Goal: Communication & Community: Connect with others

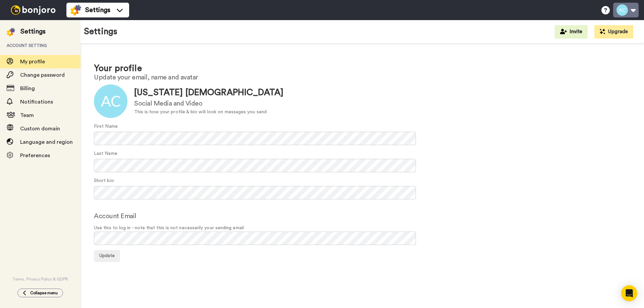
click at [627, 7] on button at bounding box center [625, 10] width 25 height 15
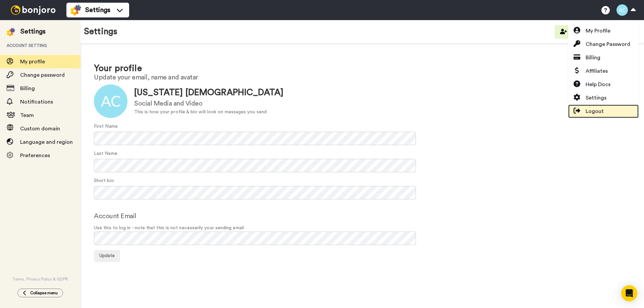
click at [600, 114] on span "Logout" at bounding box center [595, 111] width 18 height 8
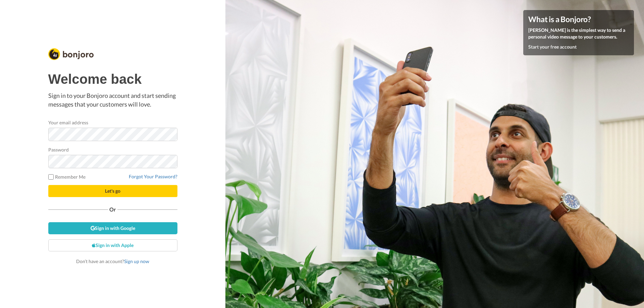
click at [217, 122] on div "Welcome back Sign in to your Bonjoro account and start sending messages that yo…" at bounding box center [112, 154] width 225 height 308
click at [114, 193] on span "Let's go" at bounding box center [112, 191] width 15 height 6
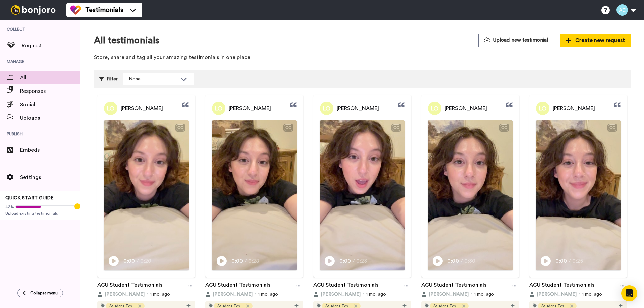
click at [416, 52] on div "All testimonials Upload new testimonial Create new request Store, share and tag…" at bounding box center [362, 49] width 537 height 31
click at [628, 8] on button at bounding box center [625, 10] width 25 height 15
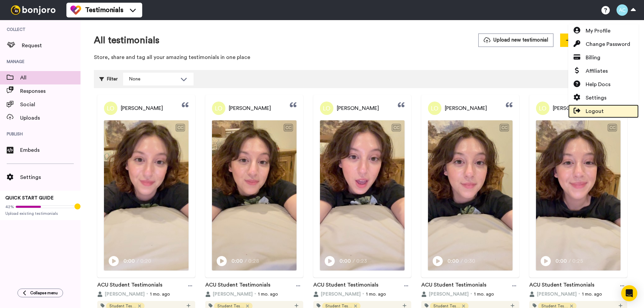
click at [596, 112] on span "Logout" at bounding box center [595, 111] width 18 height 8
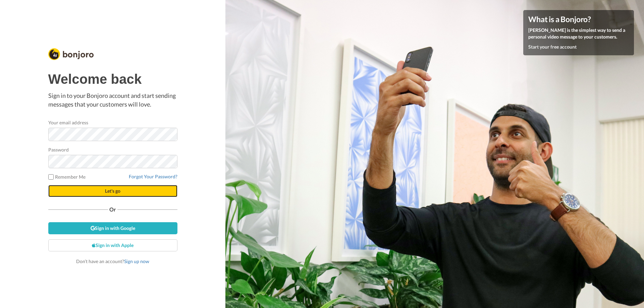
click at [101, 191] on button "Let's go" at bounding box center [112, 191] width 129 height 12
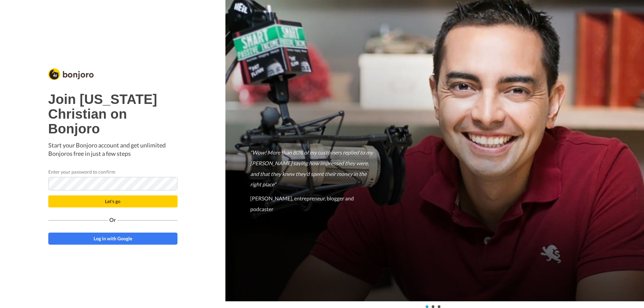
click at [175, 124] on h1 "Join [US_STATE] Christian on Bonjoro" at bounding box center [112, 114] width 129 height 44
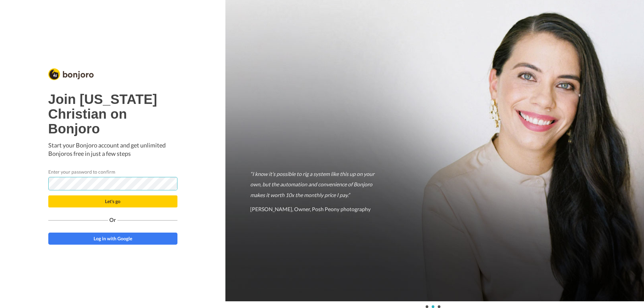
click at [48, 196] on button "Let's go" at bounding box center [112, 202] width 129 height 12
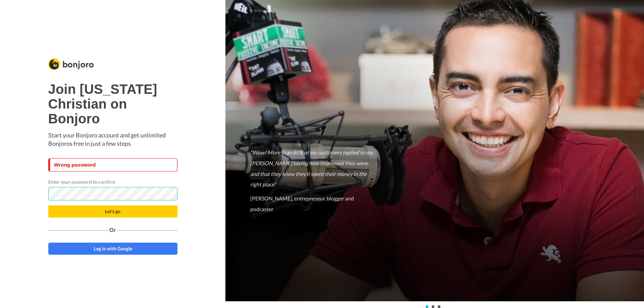
click at [48, 206] on button "Let's go" at bounding box center [112, 212] width 129 height 12
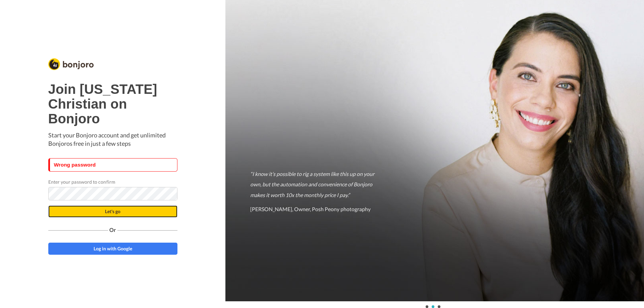
drag, startPoint x: 101, startPoint y: 214, endPoint x: 344, endPoint y: 241, distance: 244.7
click at [101, 214] on button "Let's go" at bounding box center [112, 212] width 129 height 12
